Goal: Task Accomplishment & Management: Complete application form

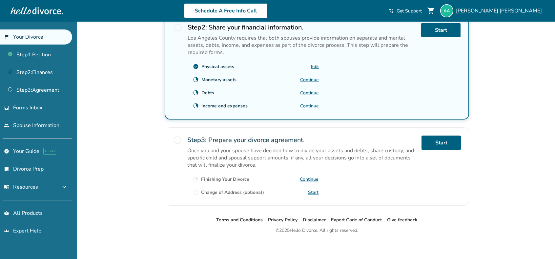
scroll to position [172, 0]
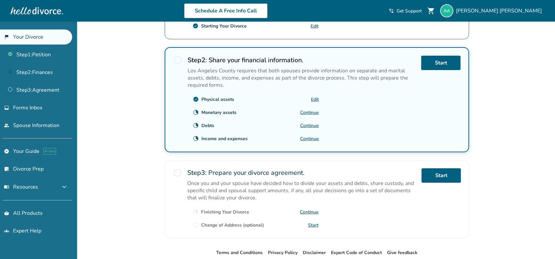
click at [362, 169] on h2 "Step 3 : Prepare your divorce agreement." at bounding box center [301, 173] width 229 height 9
click at [102, 104] on div "Added to cart Armando , welcome to your divorce platform. Your Plan: DIY You're…" at bounding box center [277, 73] width 555 height 446
click at [180, 58] on span "radio_button_unchecked" at bounding box center [177, 60] width 9 height 9
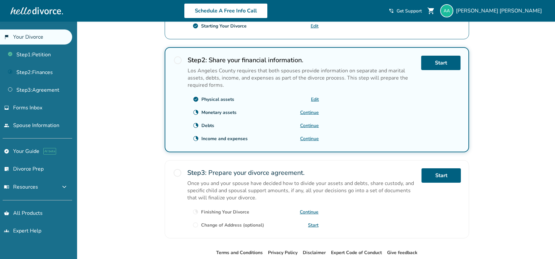
click at [180, 58] on span "radio_button_unchecked" at bounding box center [177, 60] width 9 height 9
click at [177, 59] on span "radio_button_unchecked" at bounding box center [177, 60] width 9 height 9
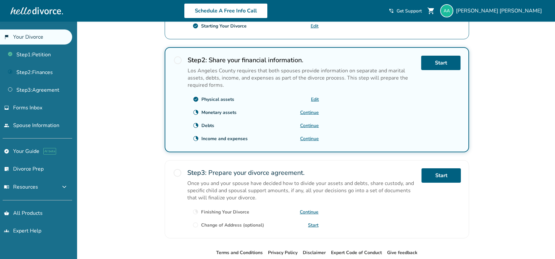
click at [177, 59] on span "radio_button_unchecked" at bounding box center [177, 60] width 9 height 9
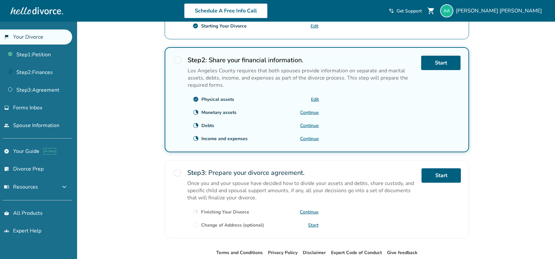
click at [177, 59] on span "radio_button_unchecked" at bounding box center [177, 60] width 9 height 9
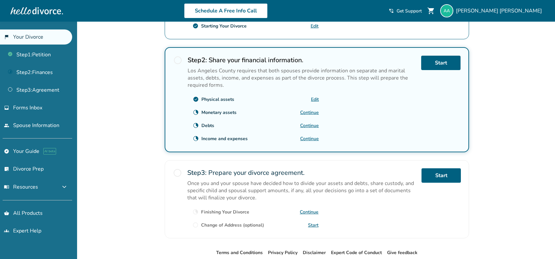
click at [177, 59] on span "radio_button_unchecked" at bounding box center [177, 60] width 9 height 9
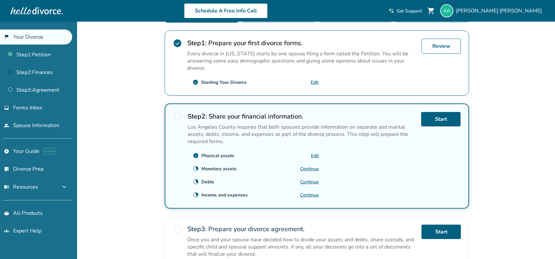
scroll to position [41, 0]
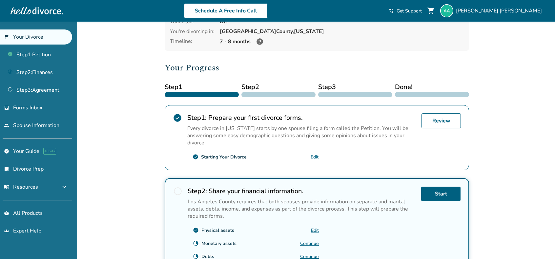
click at [264, 93] on div at bounding box center [278, 94] width 74 height 5
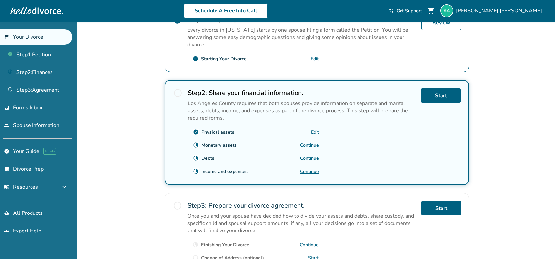
scroll to position [172, 0]
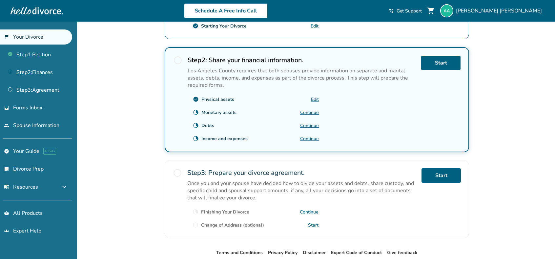
click at [178, 59] on span "radio_button_unchecked" at bounding box center [177, 60] width 9 height 9
click at [30, 71] on link "Step 2 : Finances" at bounding box center [36, 72] width 72 height 15
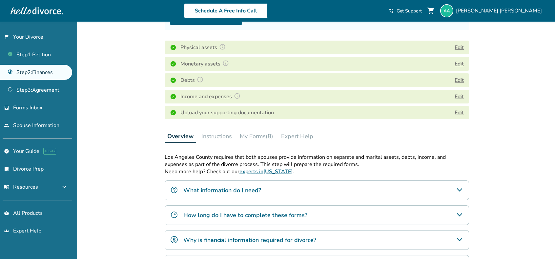
scroll to position [86, 0]
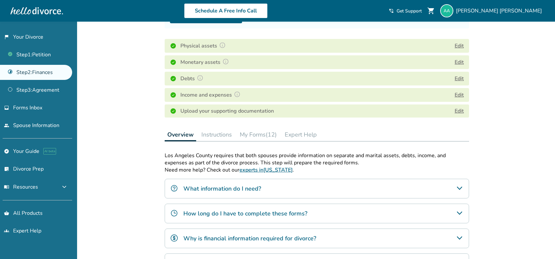
click at [123, 92] on div "Added to cart Step 0 2 Share your financial information. Forms Generated Your S…" at bounding box center [277, 147] width 555 height 425
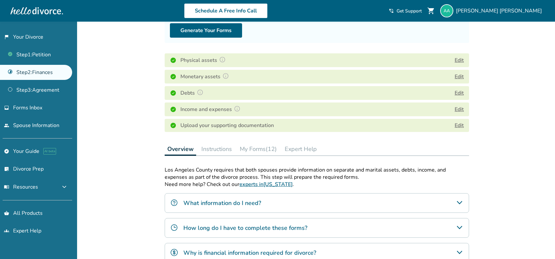
scroll to position [21, 0]
